Goal: Find specific page/section: Find specific page/section

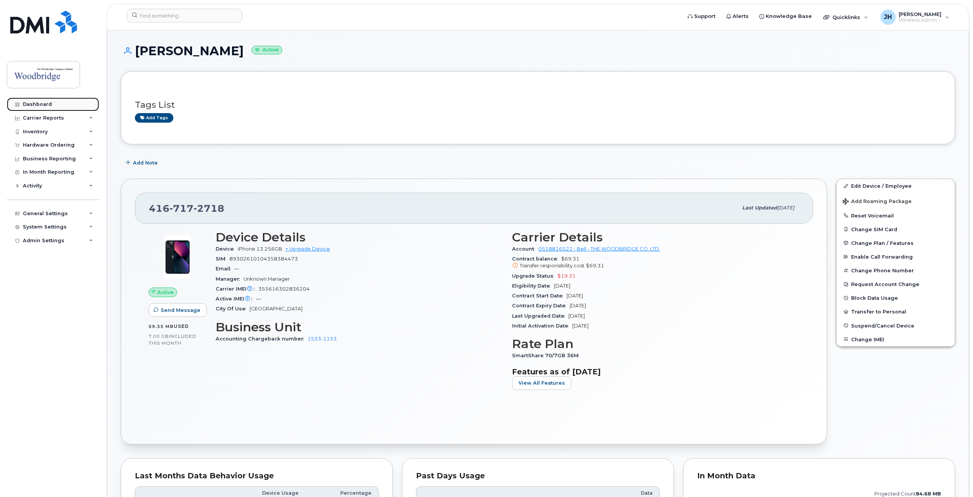
click at [41, 104] on div "Dashboard" at bounding box center [37, 104] width 29 height 6
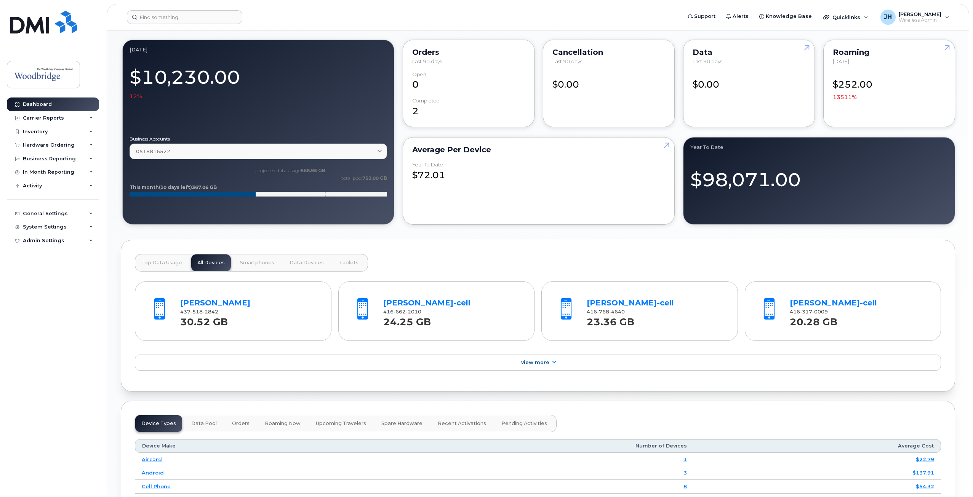
scroll to position [419, 0]
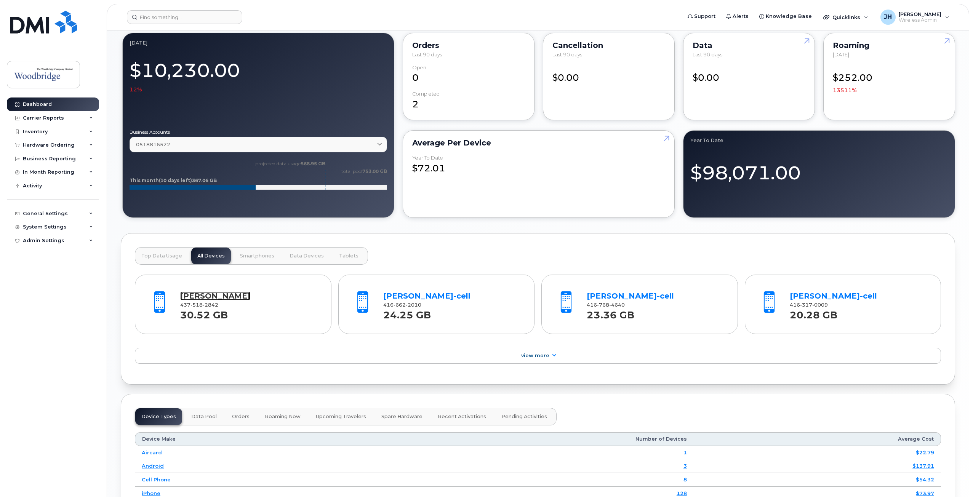
click at [206, 292] on link "[PERSON_NAME]" at bounding box center [215, 295] width 70 height 9
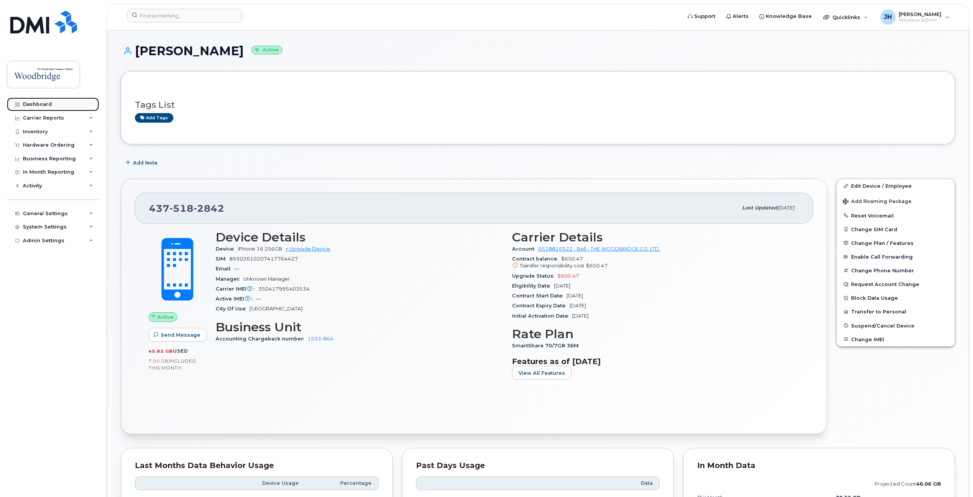
click at [24, 102] on div "Dashboard" at bounding box center [37, 104] width 29 height 6
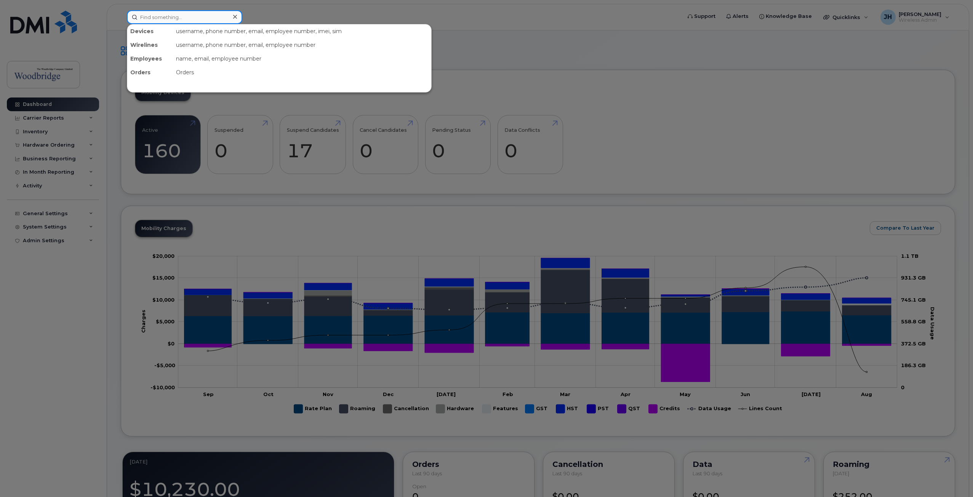
click at [209, 15] on input at bounding box center [184, 17] width 115 height 14
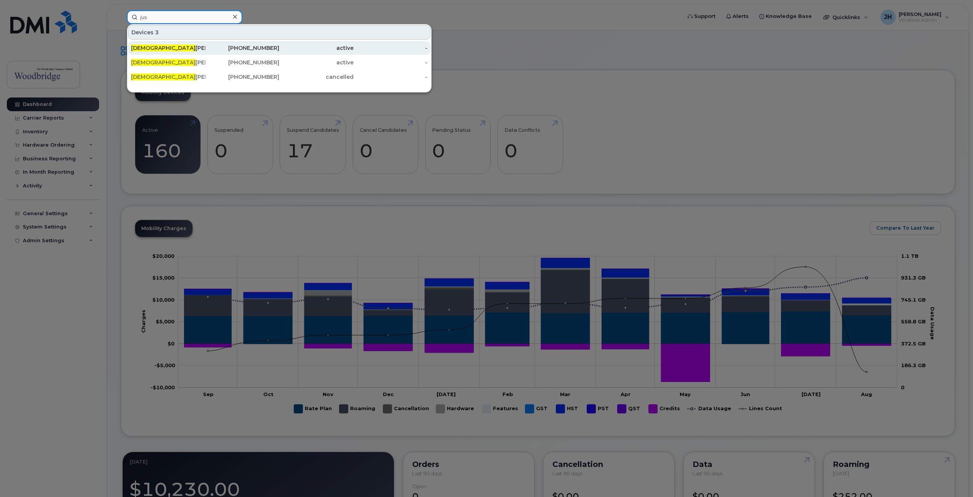
type input "jus"
click at [191, 47] on div "Jus tine Haymer-cell" at bounding box center [168, 48] width 74 height 8
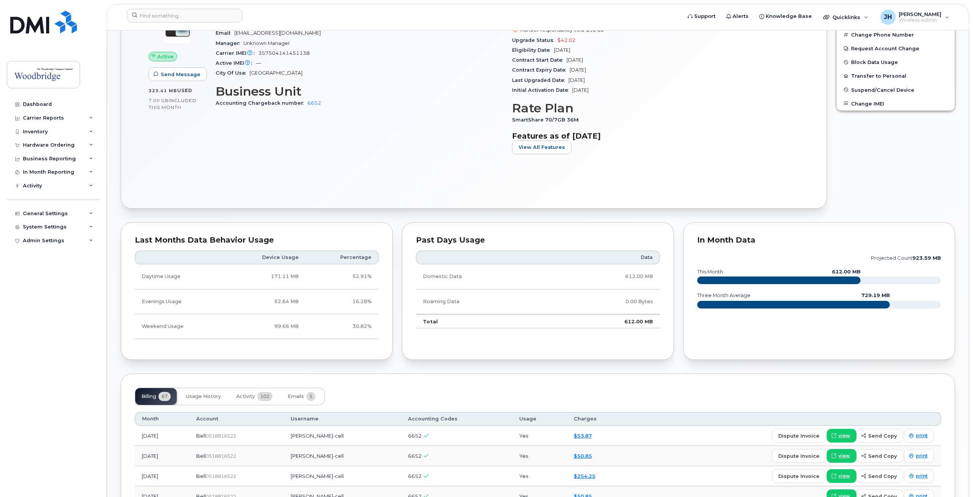
scroll to position [343, 0]
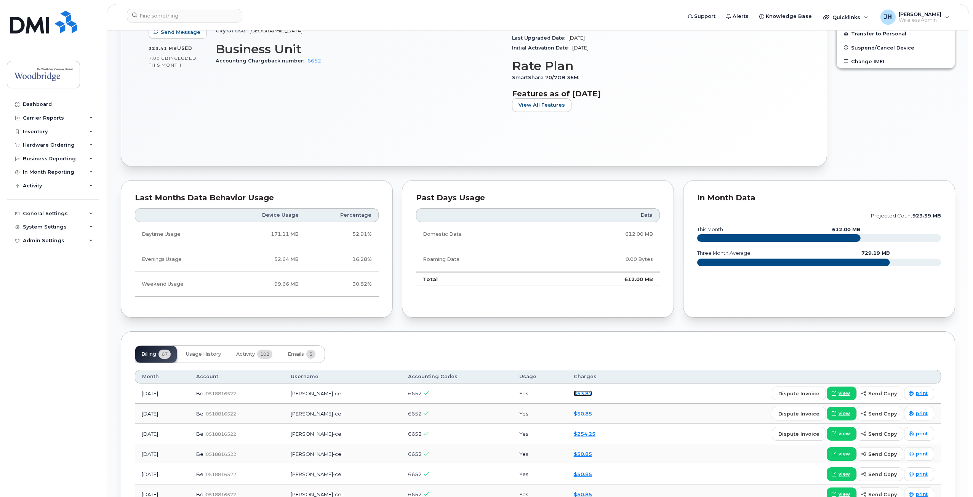
click at [592, 394] on link "$53.87" at bounding box center [583, 393] width 18 height 6
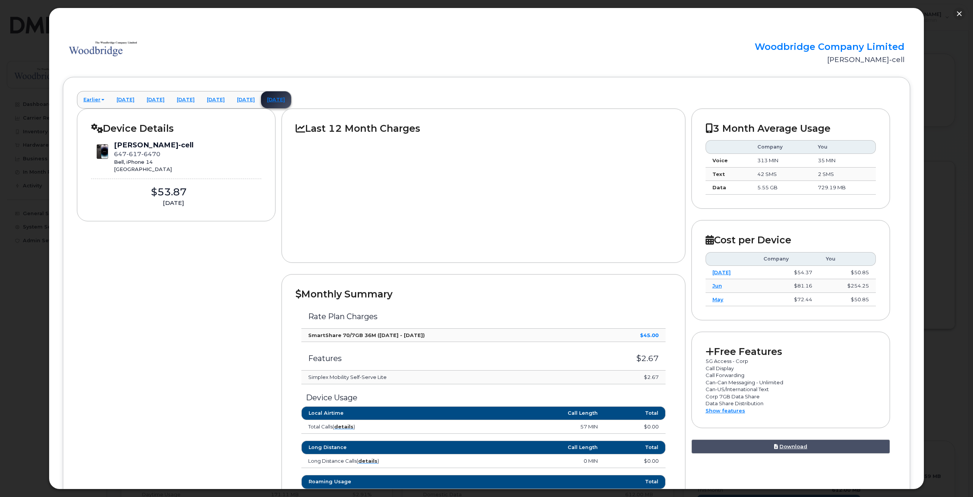
scroll to position [76, 0]
click at [960, 14] on button "button" at bounding box center [959, 14] width 12 height 12
